Goal: Task Accomplishment & Management: Use online tool/utility

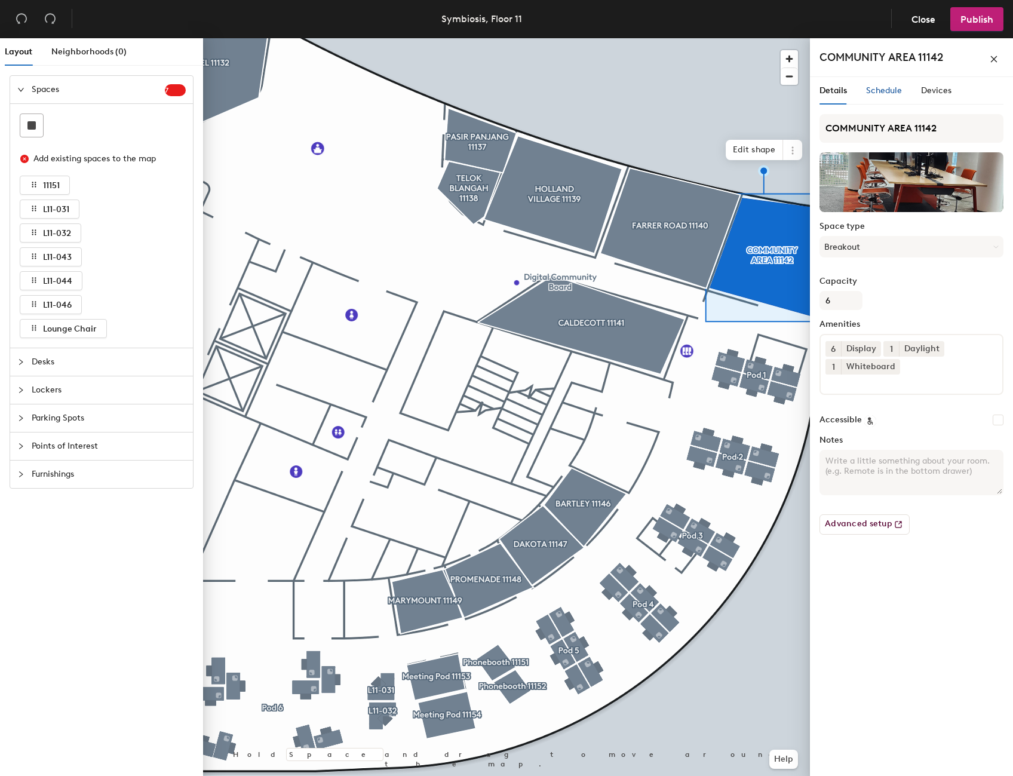
click at [878, 91] on span "Schedule" at bounding box center [884, 90] width 36 height 10
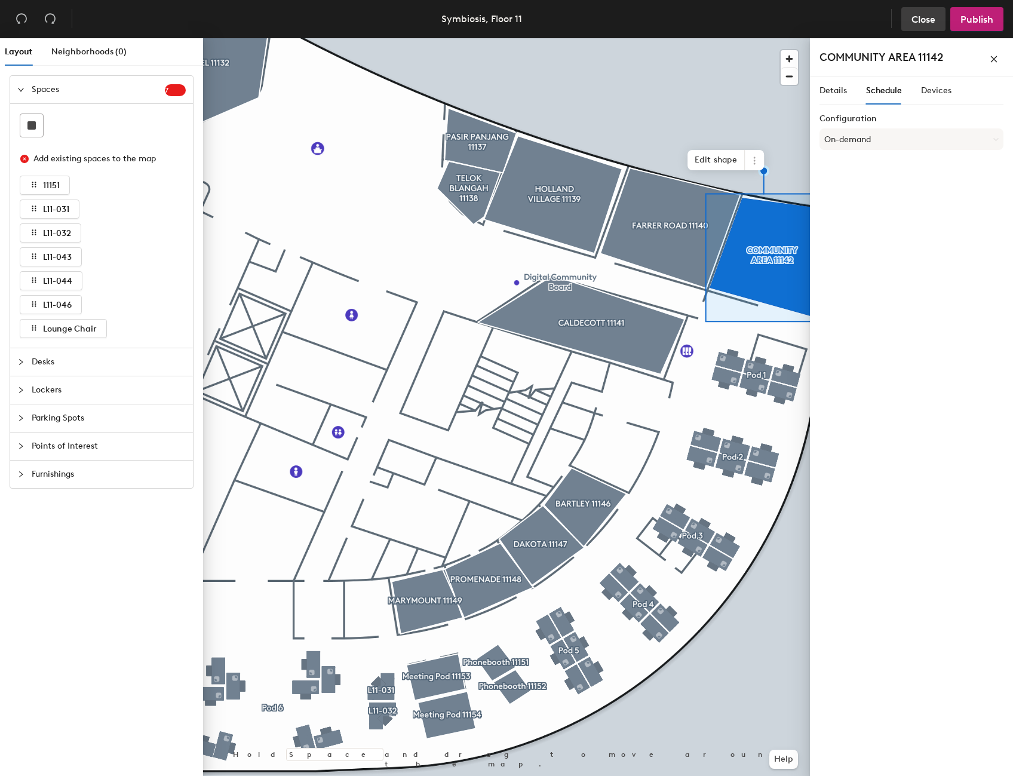
click at [931, 25] on button "Close" at bounding box center [923, 19] width 44 height 24
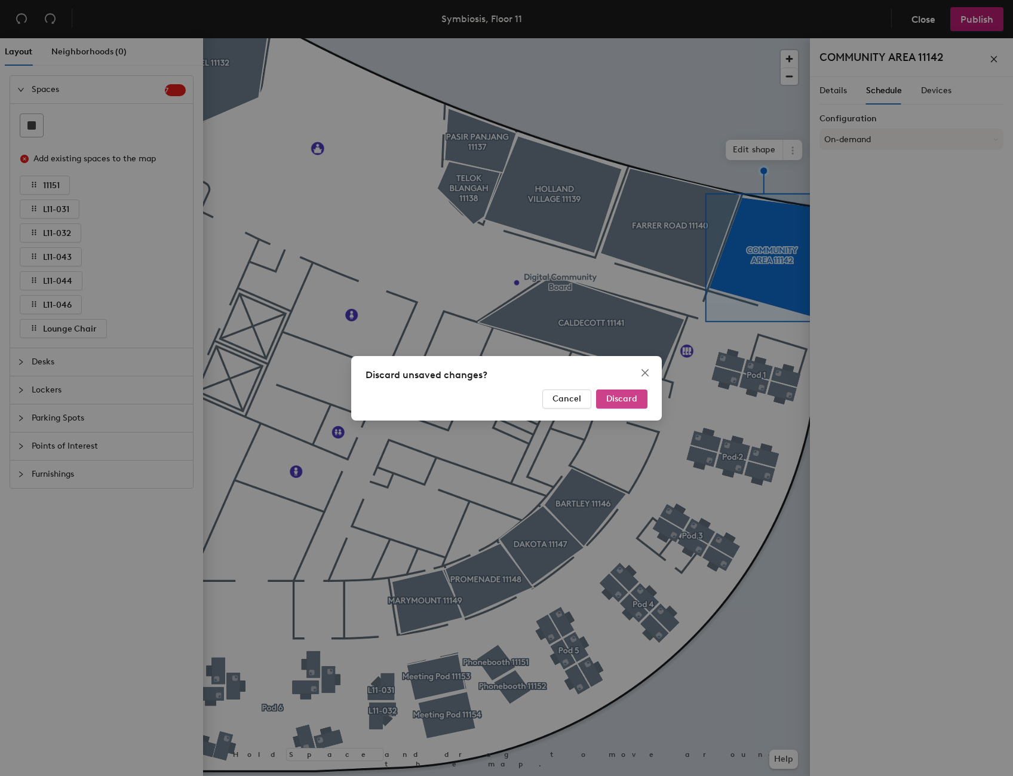
click at [626, 402] on span "Discard" at bounding box center [621, 398] width 31 height 10
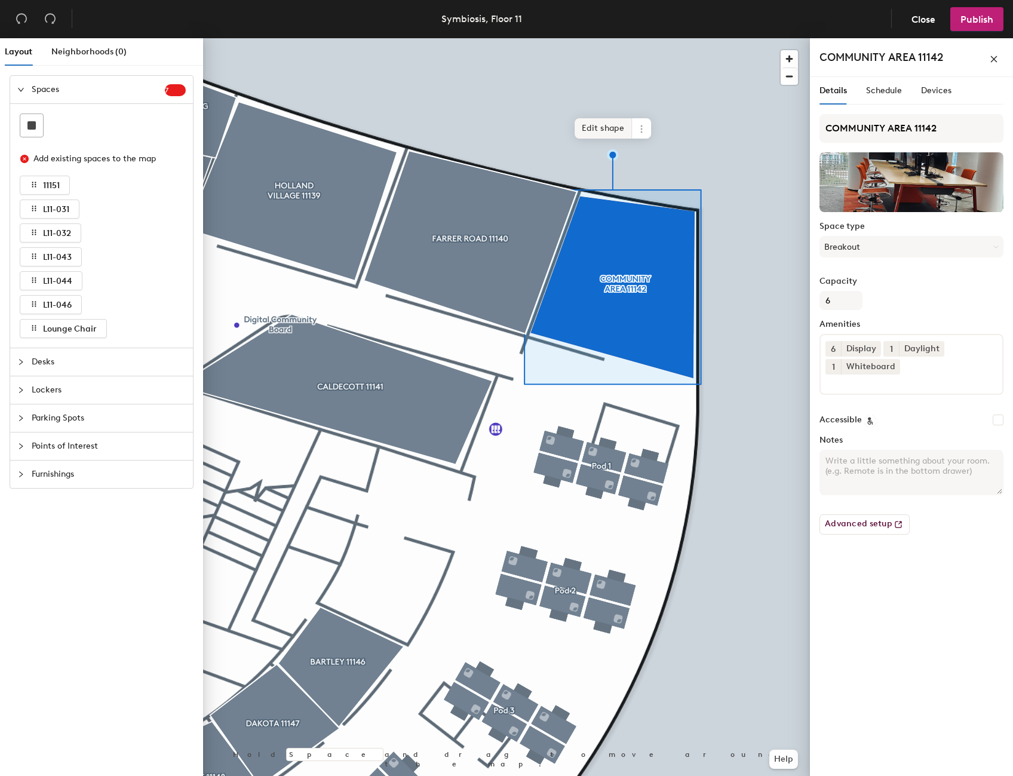
click at [594, 131] on span "Edit shape" at bounding box center [602, 128] width 57 height 20
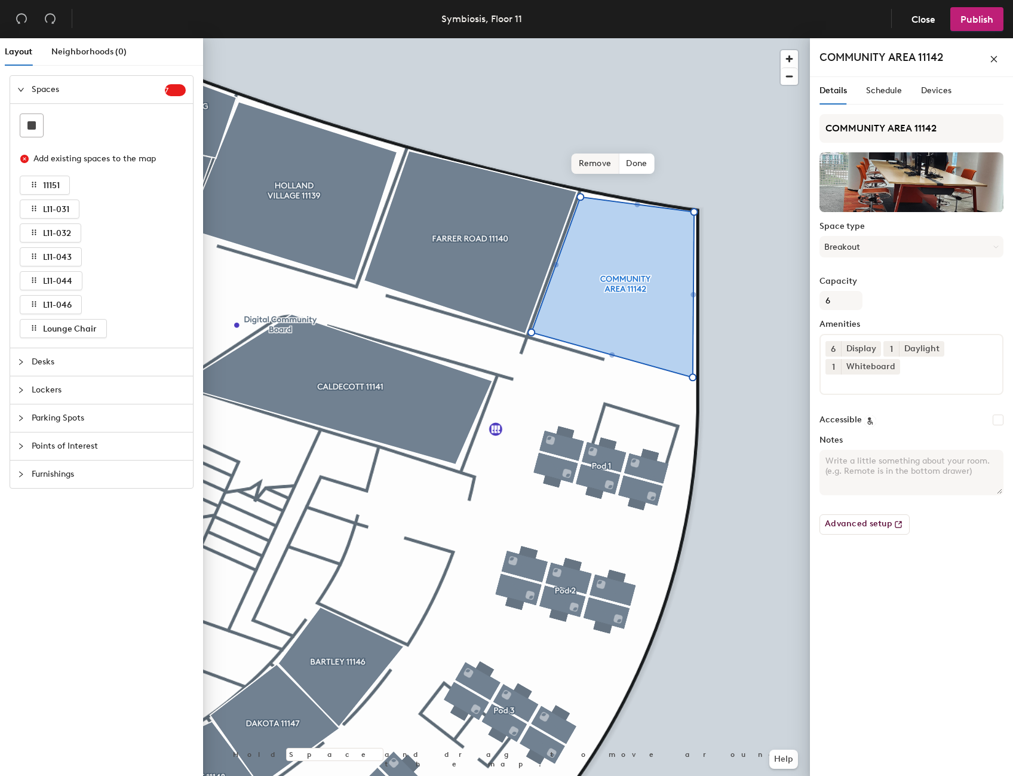
click at [581, 169] on span "Remove" at bounding box center [595, 163] width 48 height 20
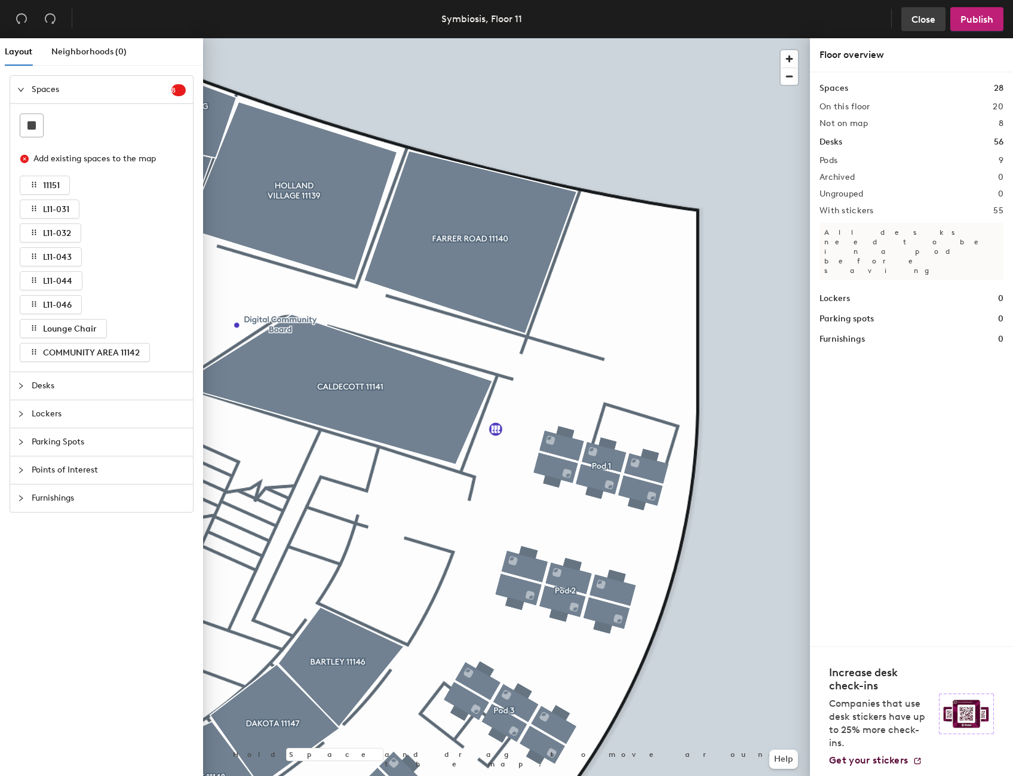
click at [919, 19] on span "Close" at bounding box center [923, 19] width 24 height 11
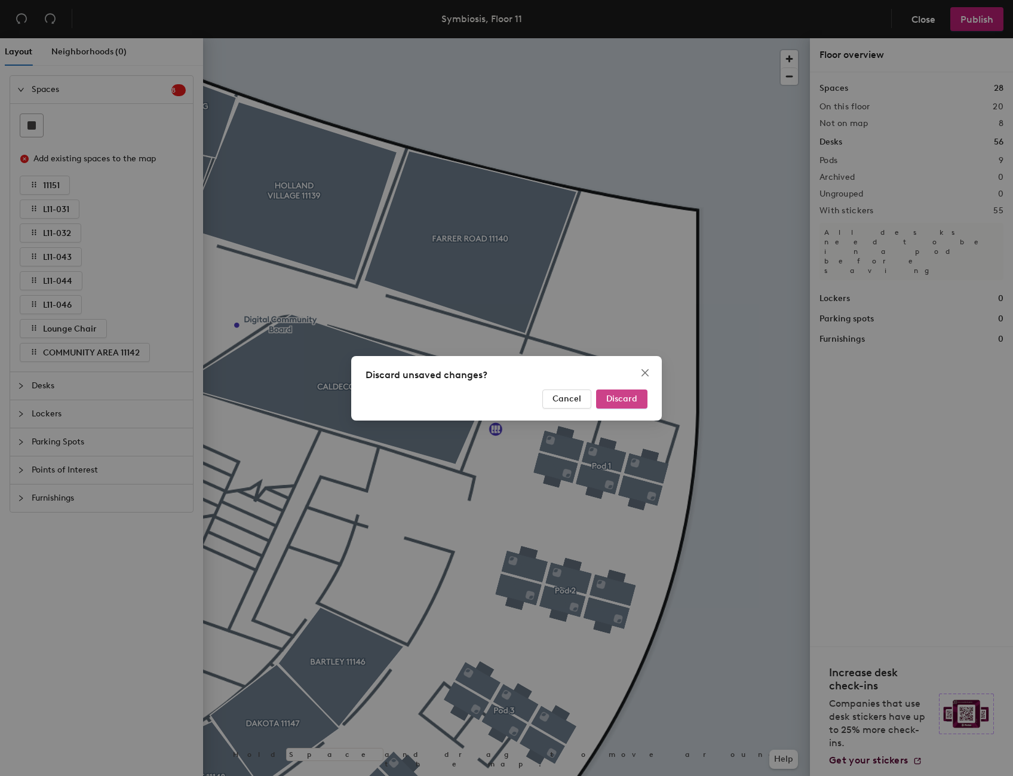
click at [624, 401] on span "Discard" at bounding box center [621, 398] width 31 height 10
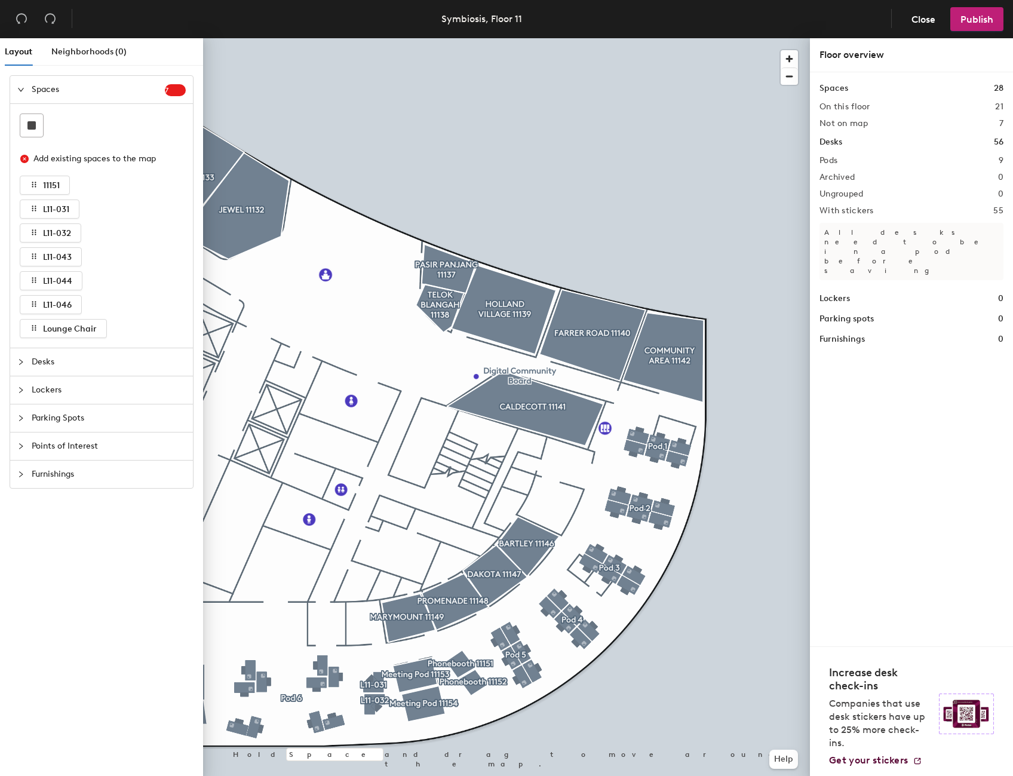
click at [665, 38] on div at bounding box center [506, 38] width 607 height 0
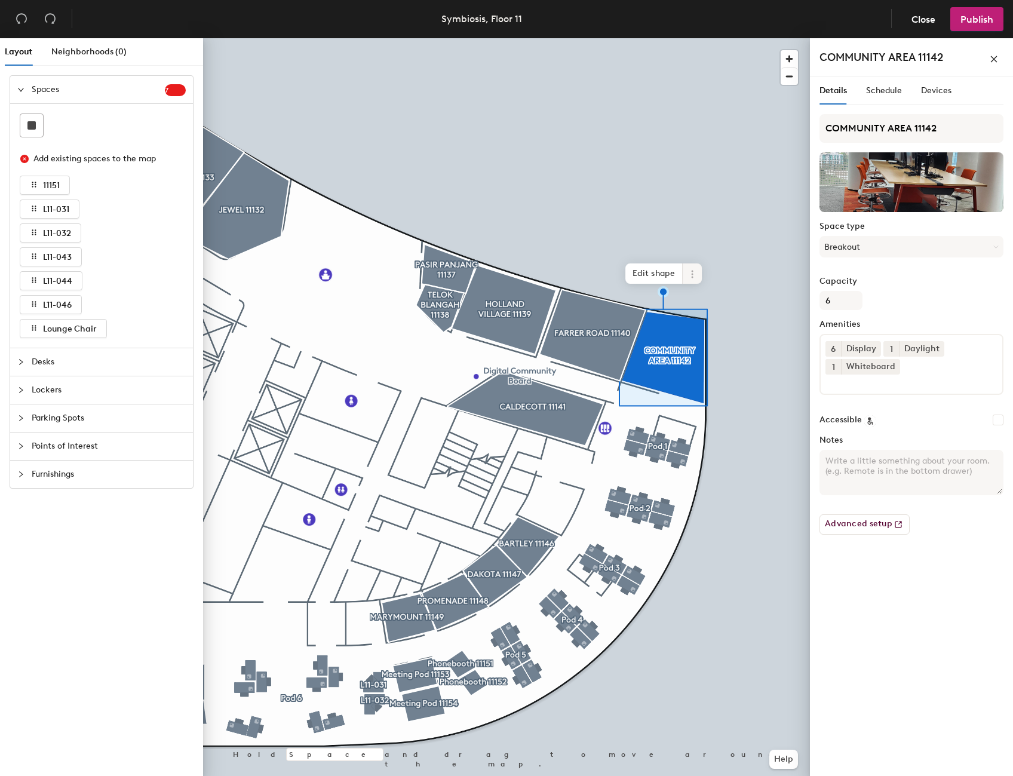
click at [688, 274] on icon at bounding box center [692, 274] width 10 height 10
click at [697, 343] on span "Delete" at bounding box center [735, 342] width 106 height 20
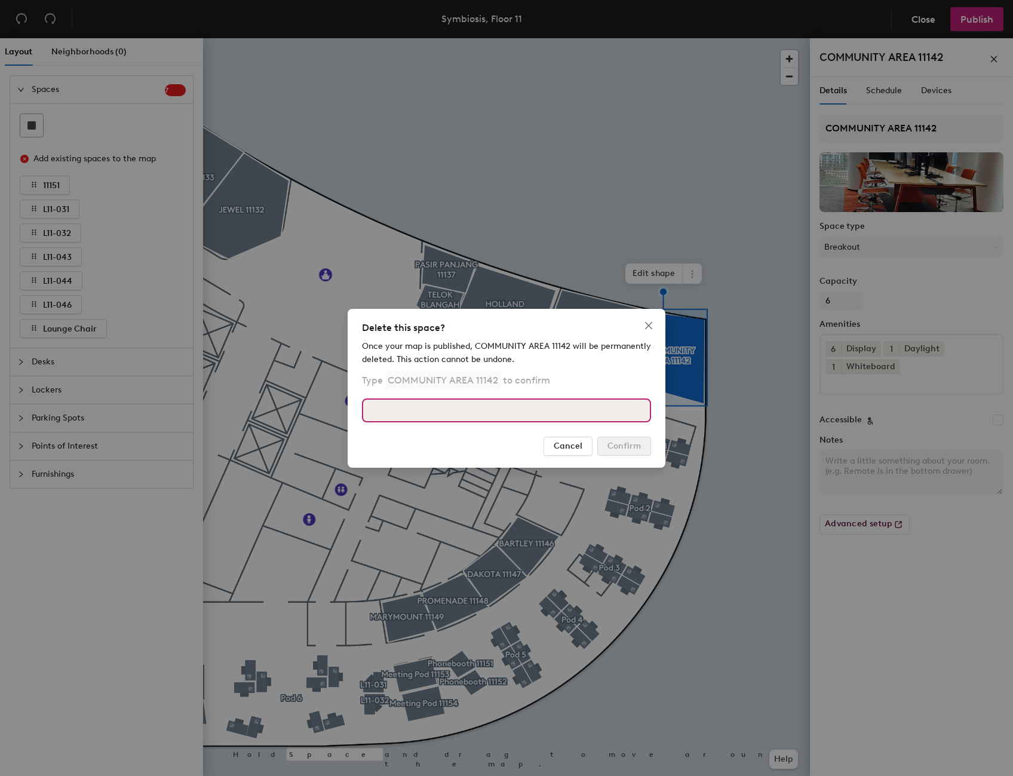
click at [428, 411] on input at bounding box center [506, 410] width 289 height 24
type input "Commu"
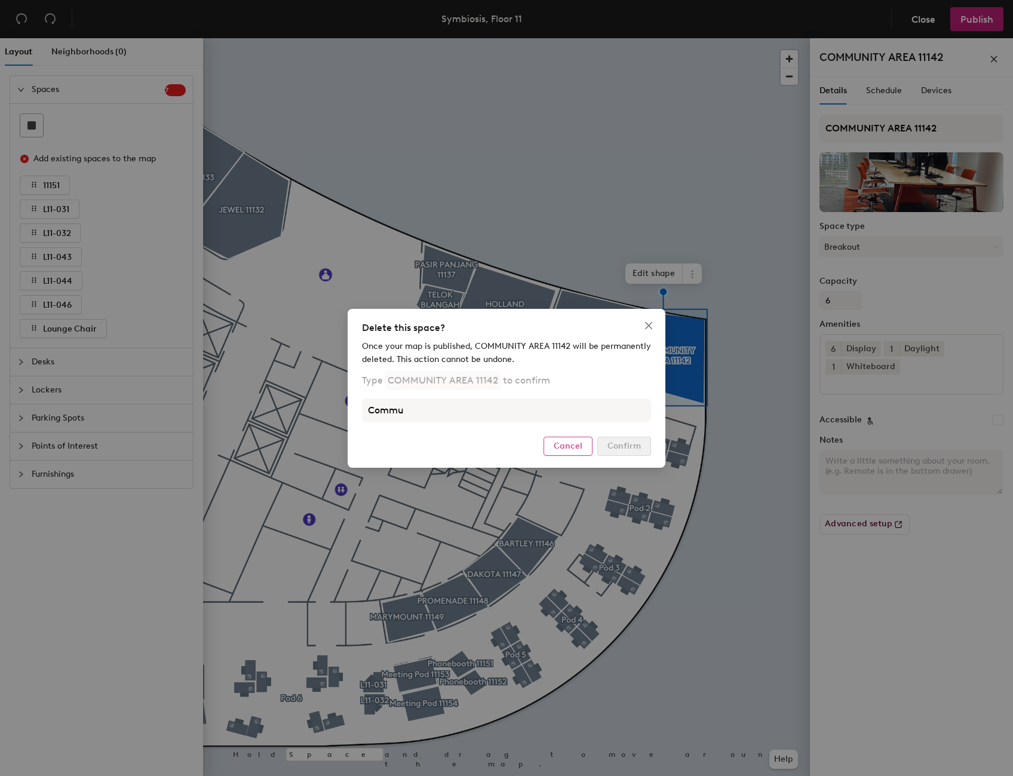
click at [565, 449] on span "Cancel" at bounding box center [567, 446] width 29 height 10
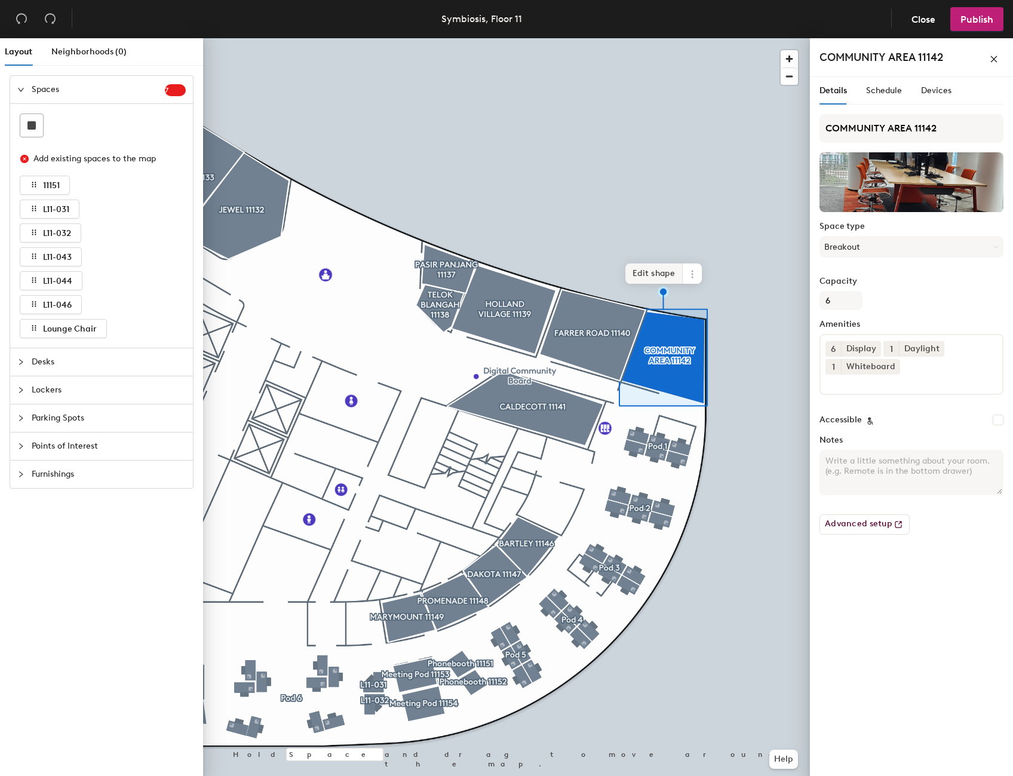
click at [660, 277] on span "Edit shape" at bounding box center [653, 273] width 57 height 20
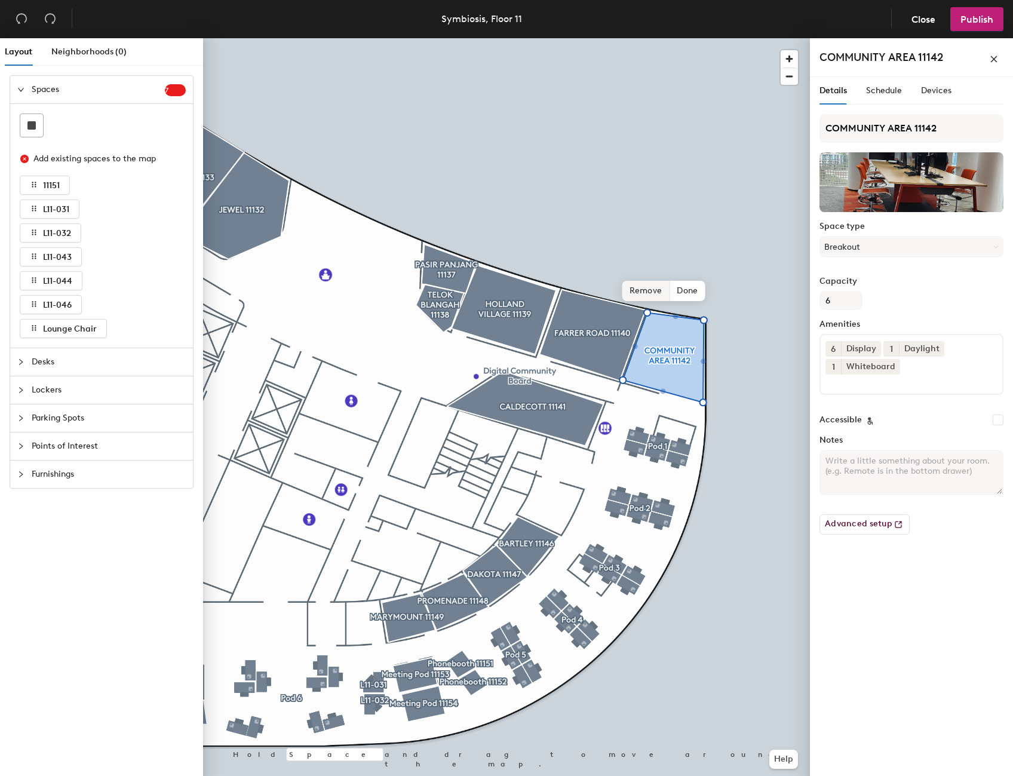
click at [645, 296] on span "Remove" at bounding box center [646, 291] width 48 height 20
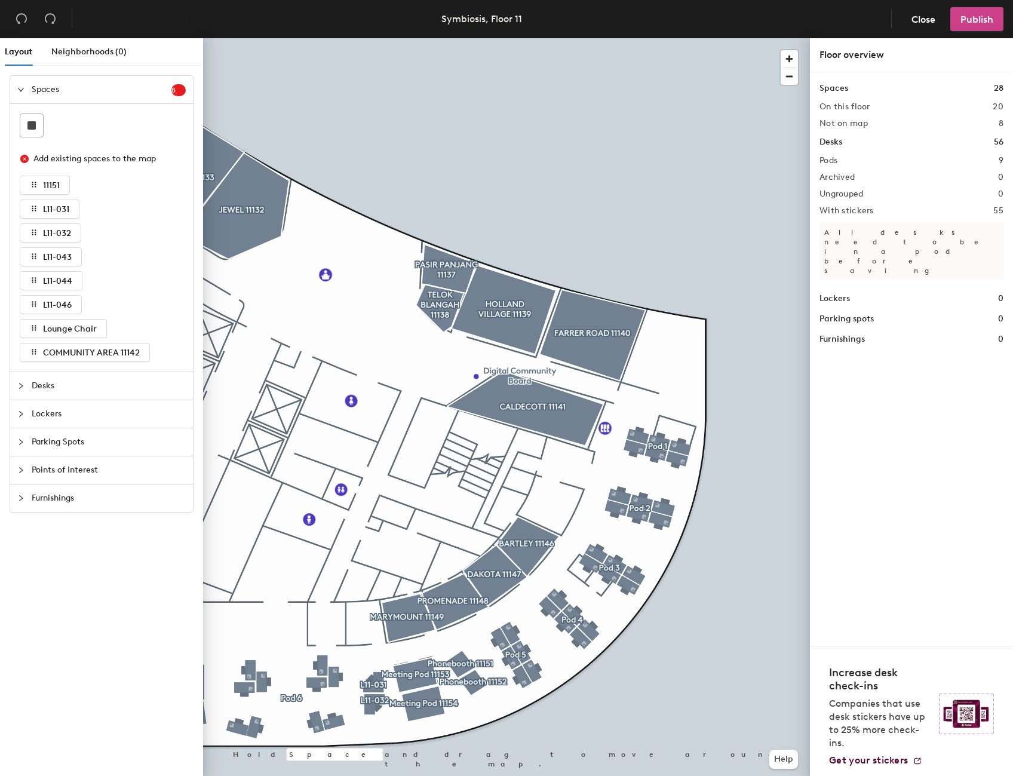
click at [972, 23] on span "Publish" at bounding box center [976, 19] width 33 height 11
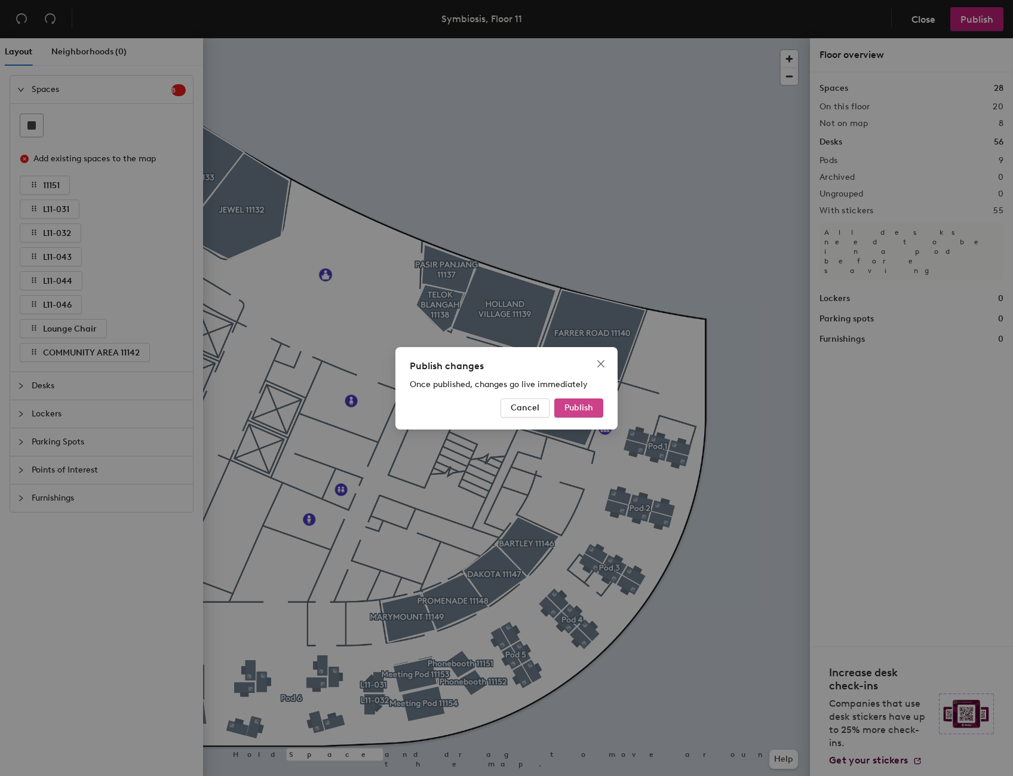
click at [576, 409] on span "Publish" at bounding box center [578, 407] width 29 height 10
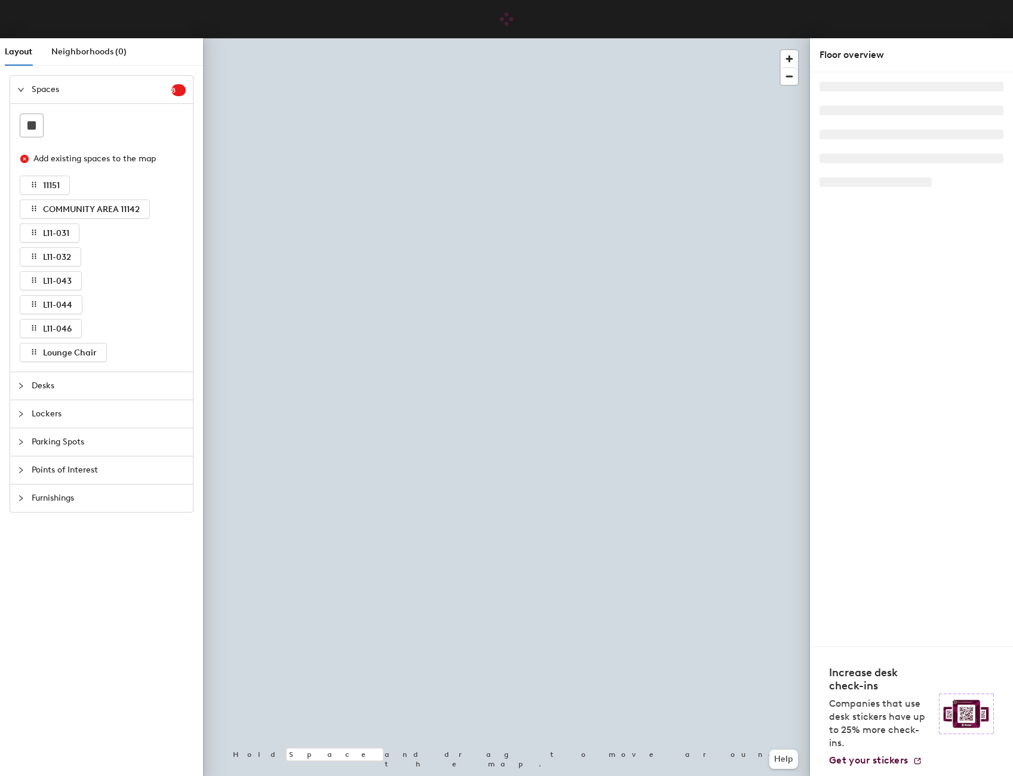
click at [39, 393] on span "Desks" at bounding box center [109, 385] width 154 height 27
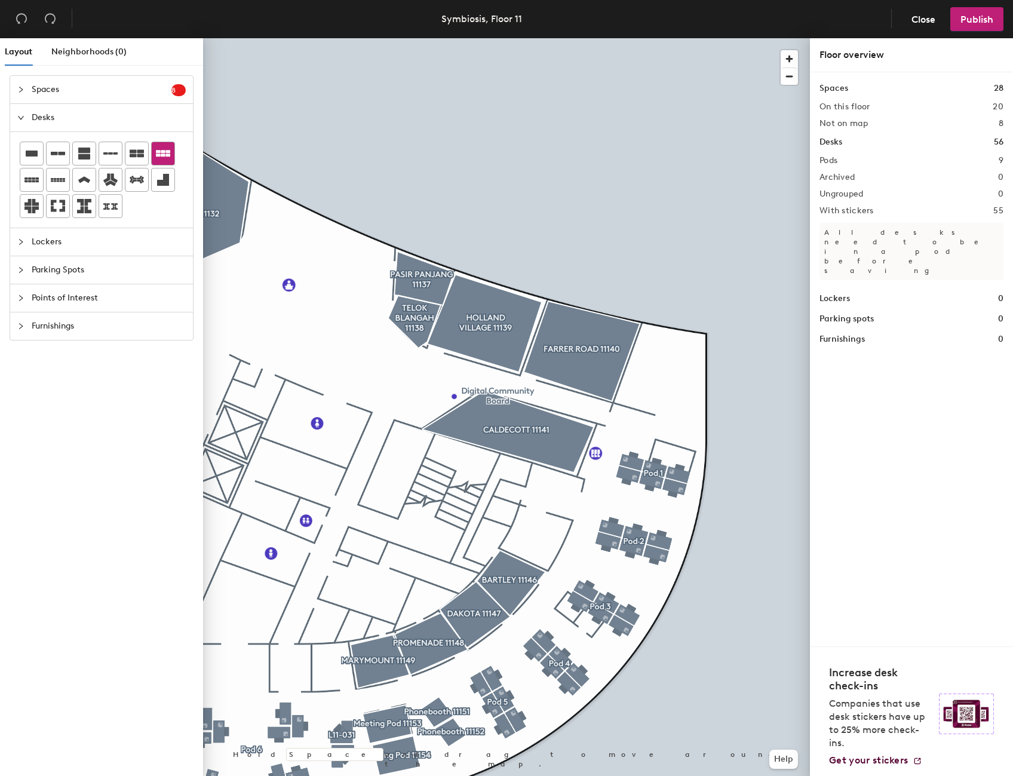
click at [160, 152] on icon at bounding box center [163, 153] width 14 height 7
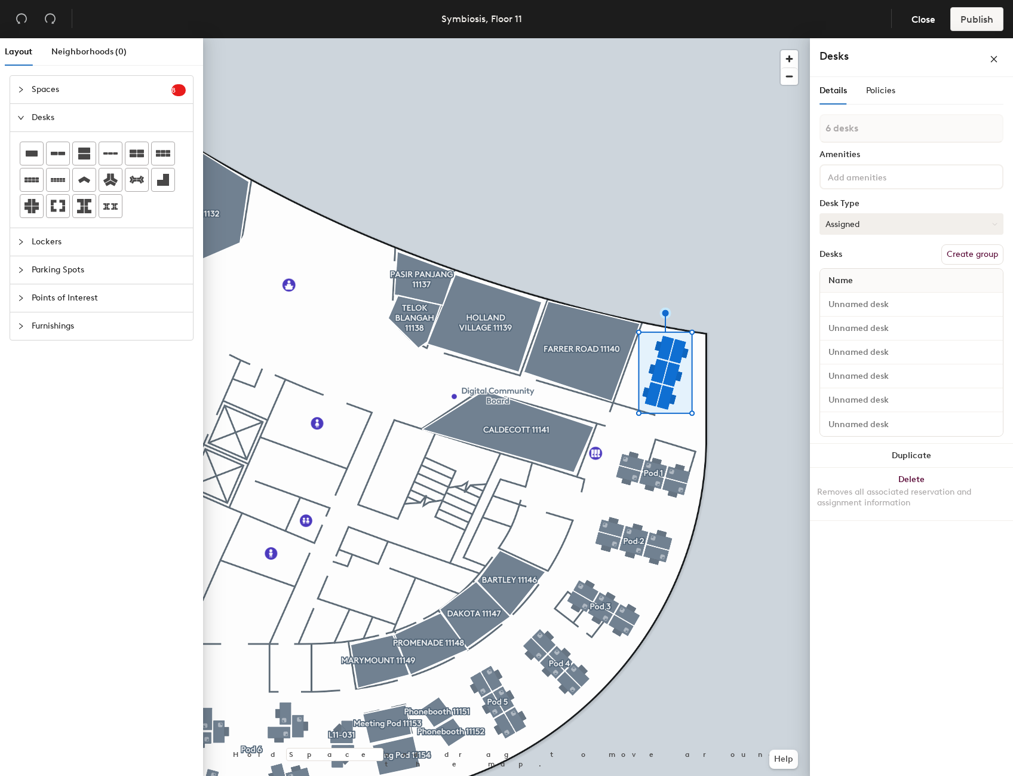
click at [995, 223] on icon at bounding box center [994, 223] width 5 height 5
click at [841, 297] on div "Hoteled" at bounding box center [879, 297] width 119 height 18
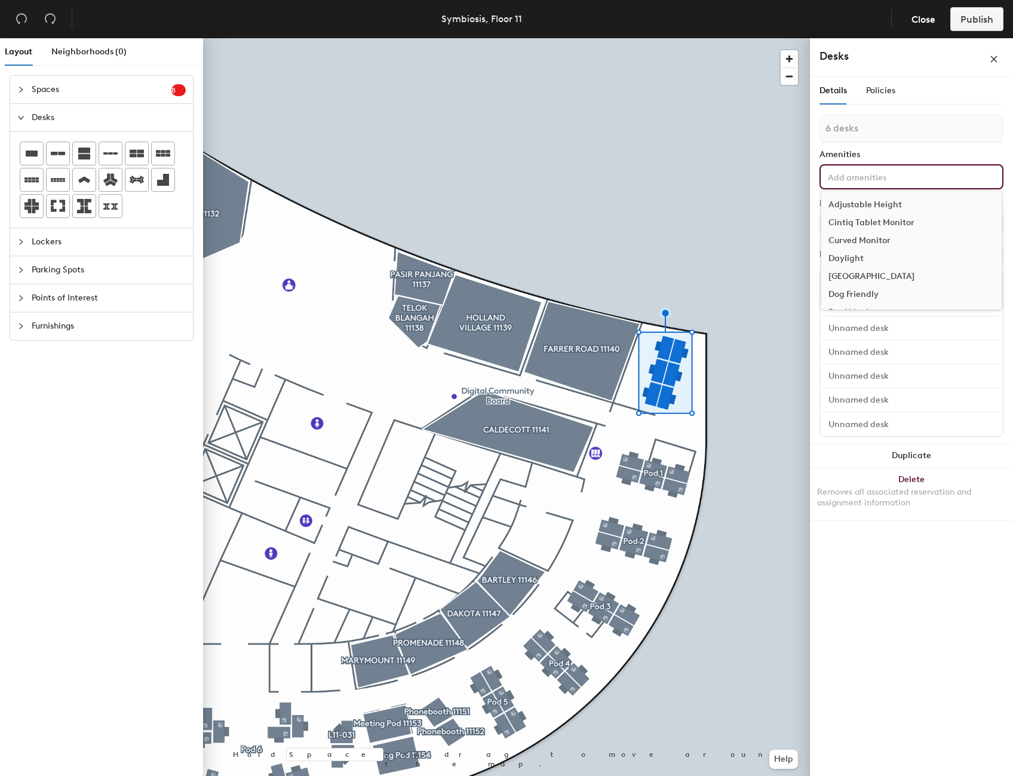
click at [863, 180] on input at bounding box center [878, 176] width 107 height 14
click at [876, 244] on div "Curved Monitor" at bounding box center [911, 241] width 180 height 18
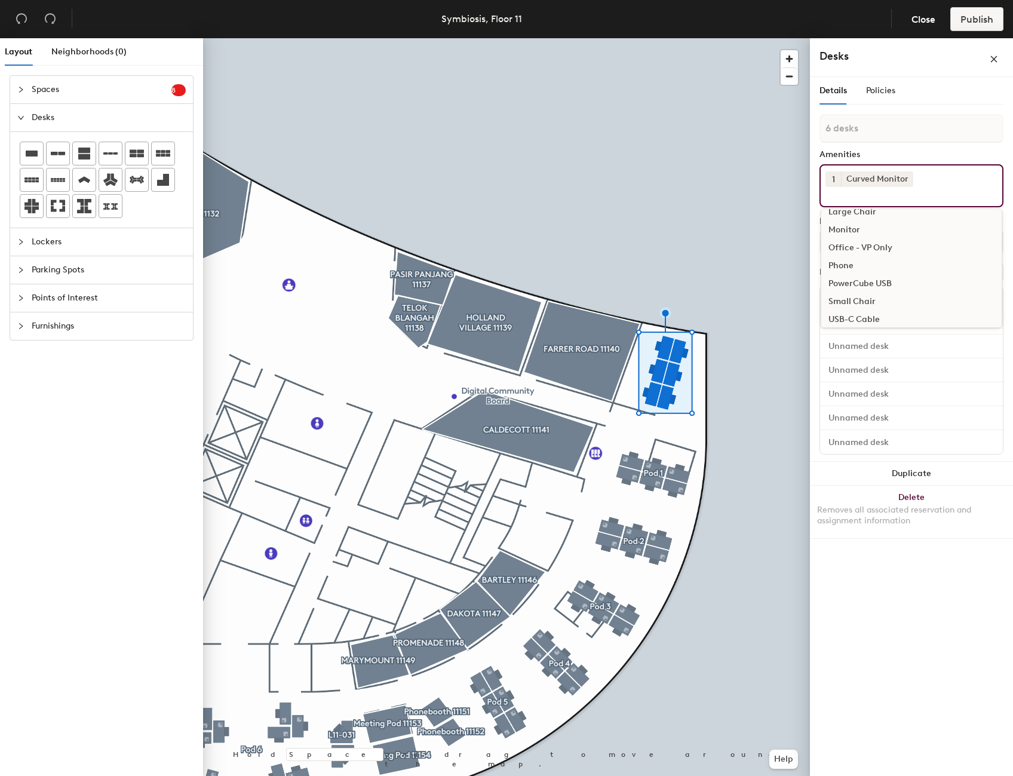
scroll to position [232, 0]
click at [763, 38] on div at bounding box center [506, 38] width 607 height 0
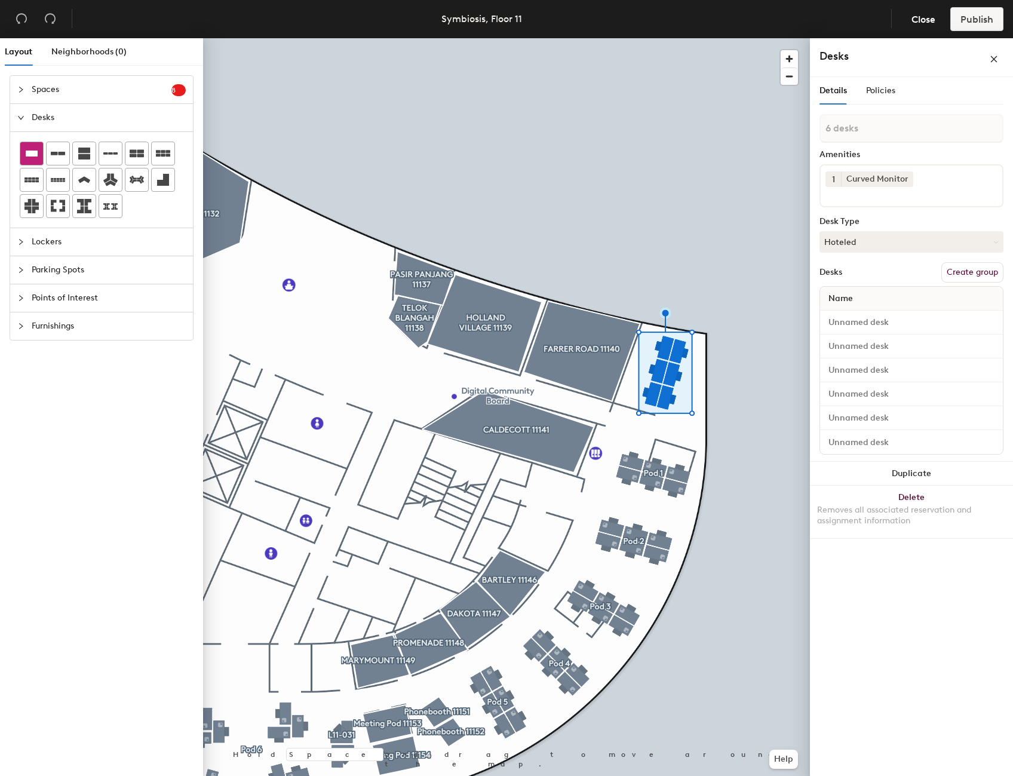
click at [36, 154] on icon at bounding box center [32, 153] width 12 height 6
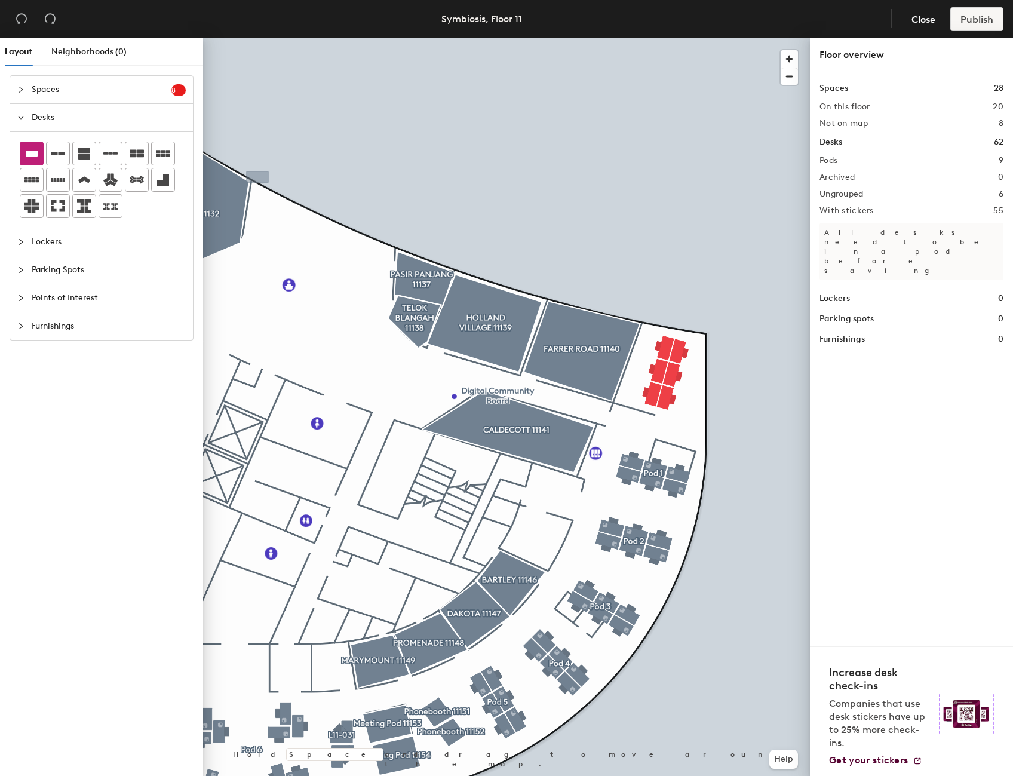
click at [47, 94] on span "Spaces" at bounding box center [102, 89] width 140 height 27
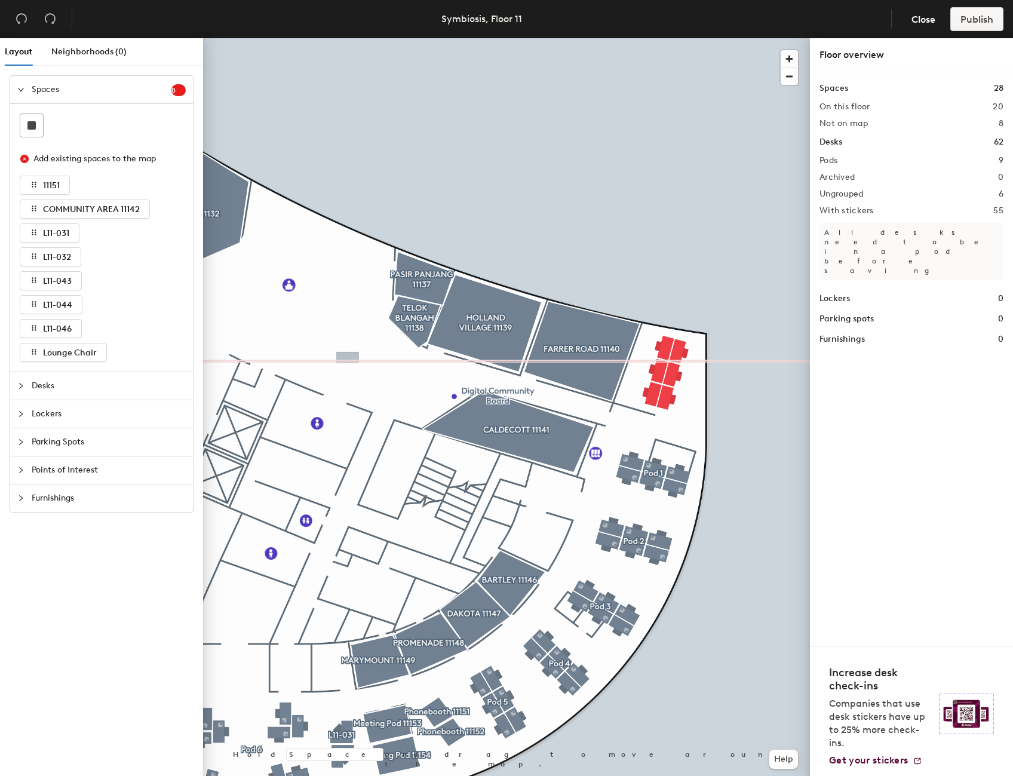
click at [51, 389] on span "Desks" at bounding box center [109, 385] width 154 height 27
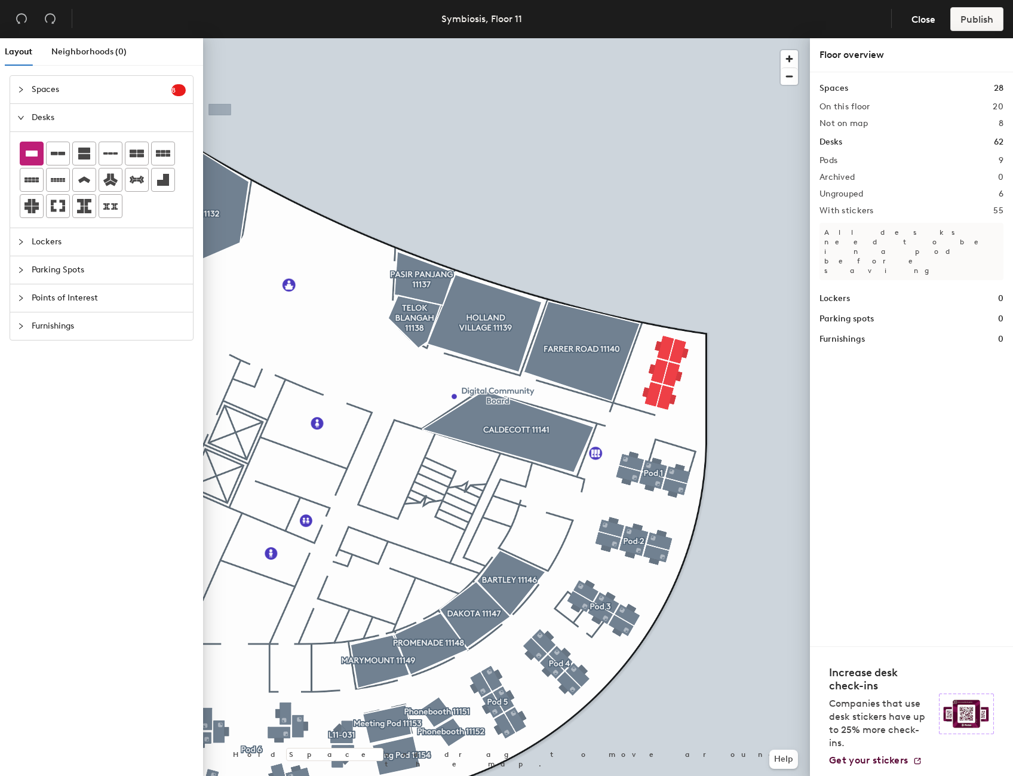
click at [39, 118] on span "Desks" at bounding box center [109, 117] width 154 height 27
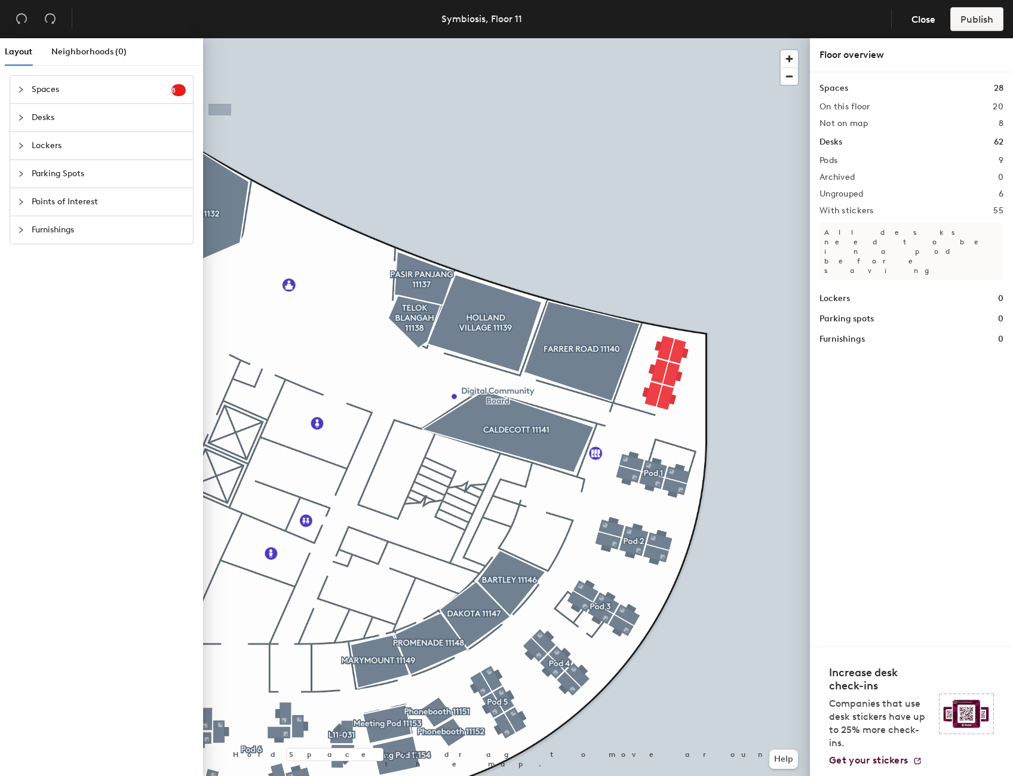
click at [32, 121] on span "Desks" at bounding box center [109, 117] width 154 height 27
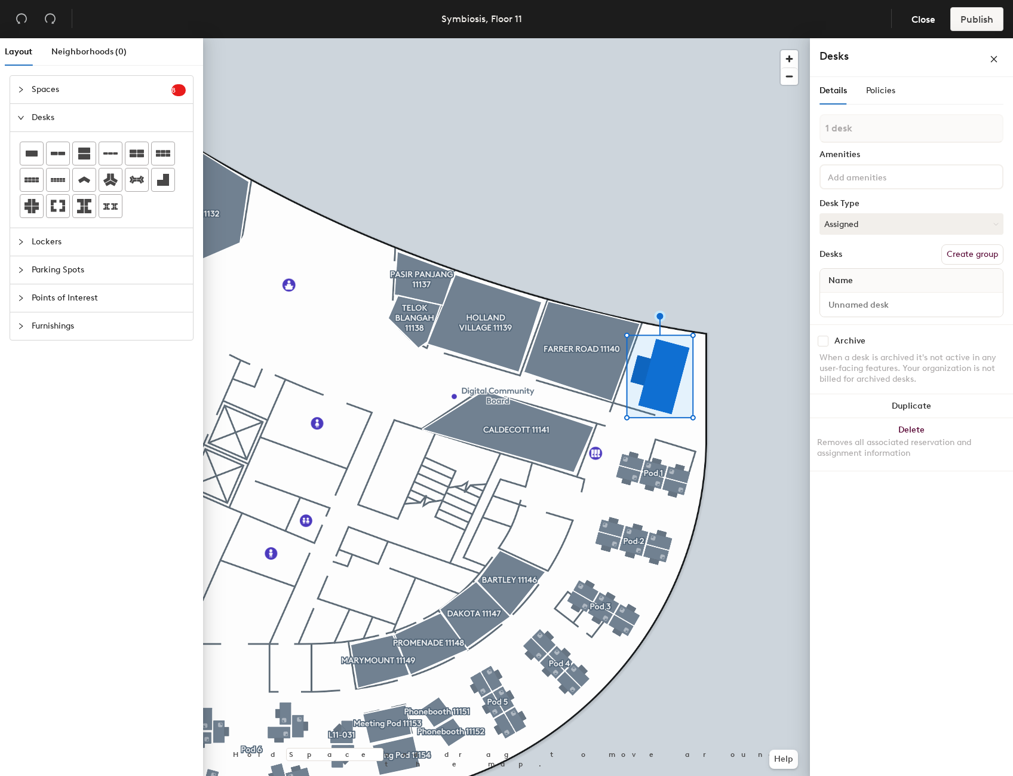
click at [965, 255] on button "Create group" at bounding box center [972, 254] width 62 height 20
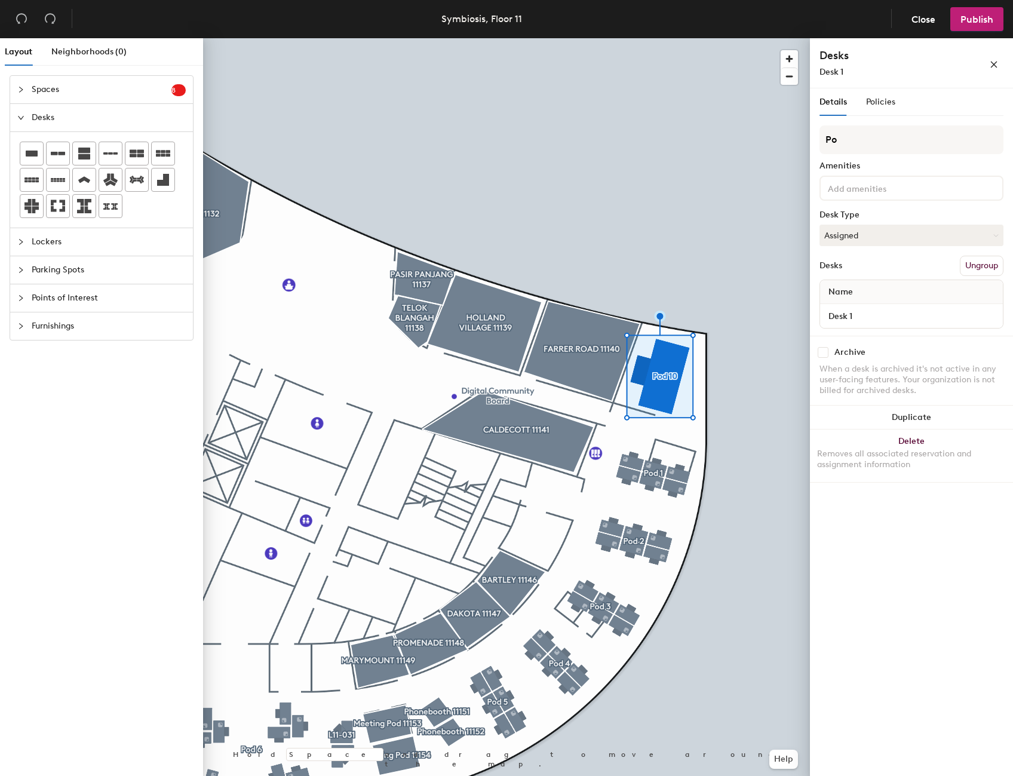
type input "P"
type input "Collab Area 1114"
type input "Collab Area 11142 ( 6 Pax)"
click at [863, 188] on input at bounding box center [878, 187] width 107 height 14
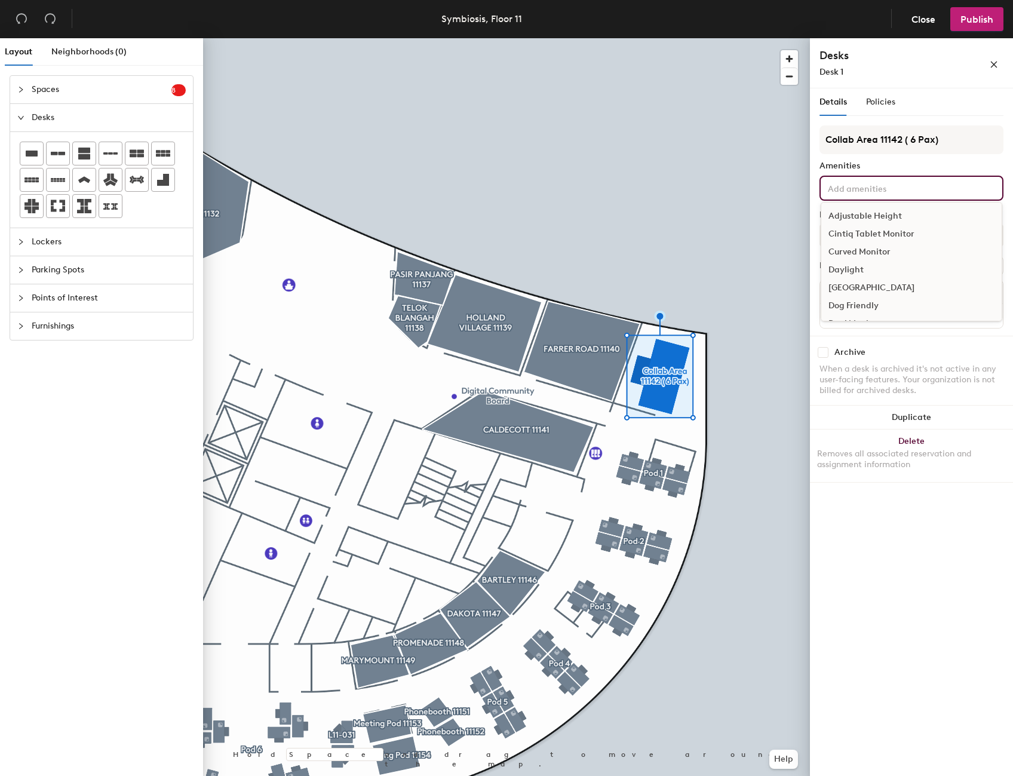
click at [887, 254] on div "Curved Monitor" at bounding box center [911, 252] width 180 height 18
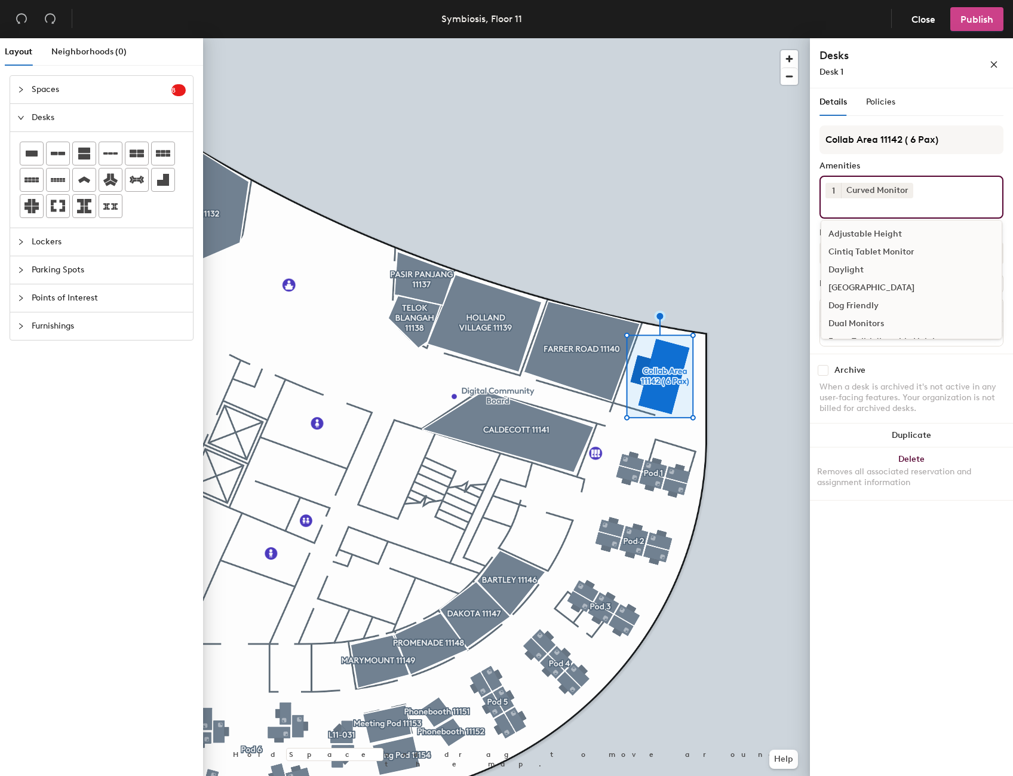
click at [968, 21] on span "Publish" at bounding box center [976, 19] width 33 height 11
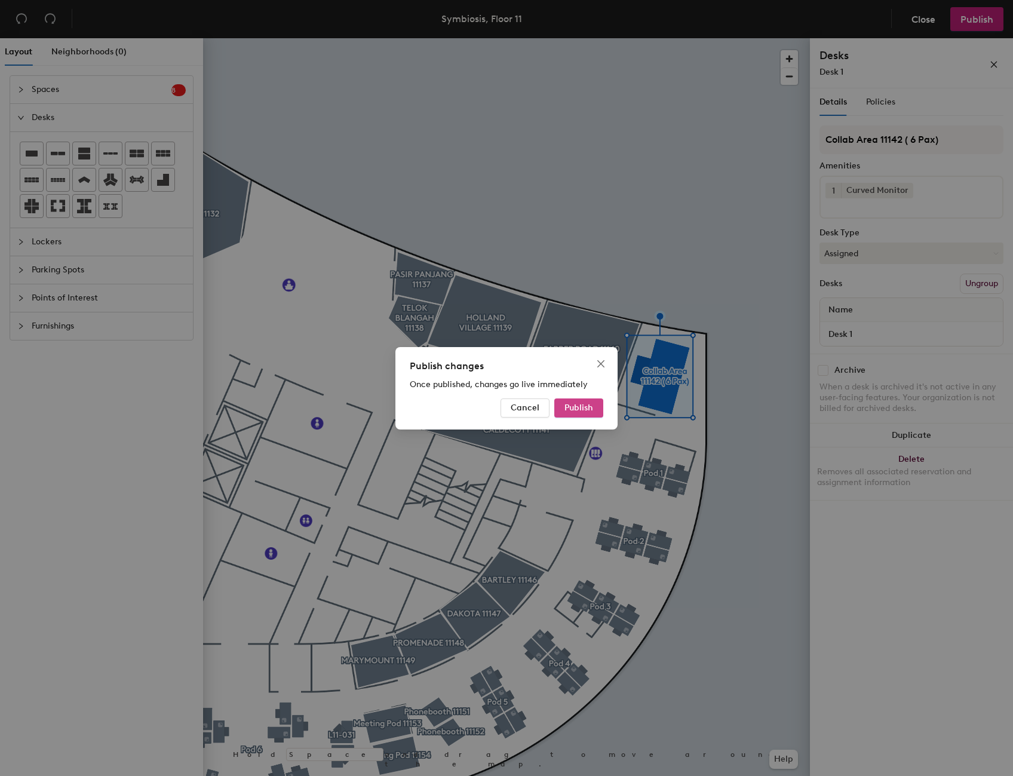
click at [583, 410] on span "Publish" at bounding box center [578, 407] width 29 height 10
